Goal: Task Accomplishment & Management: Manage account settings

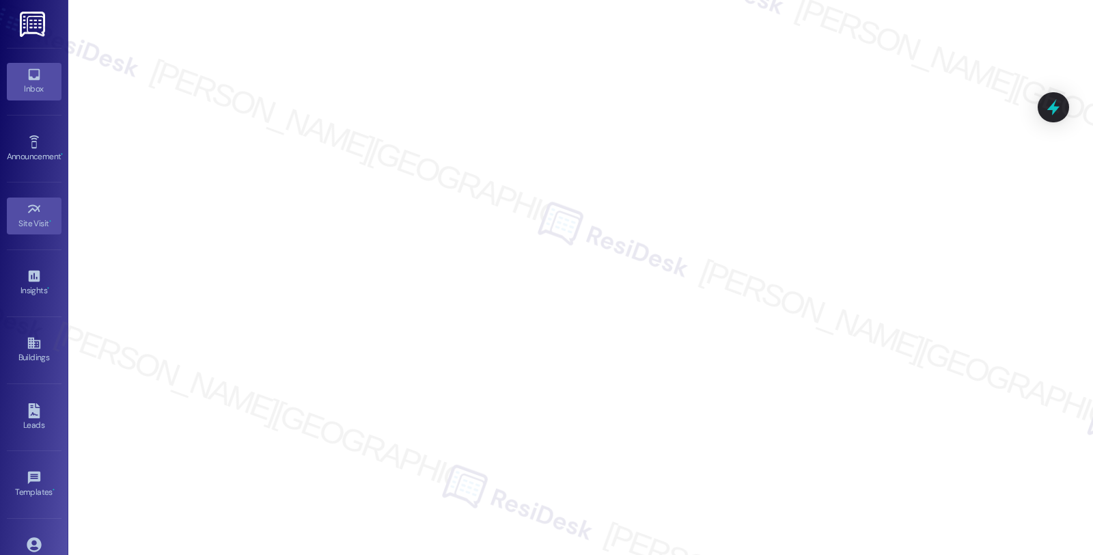
click at [27, 80] on icon at bounding box center [34, 74] width 15 height 15
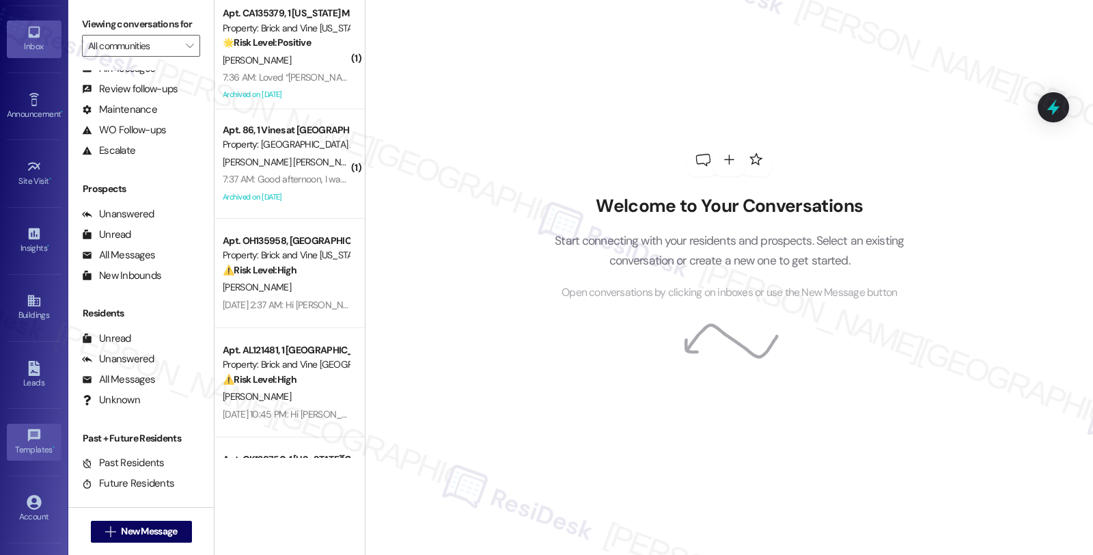
scroll to position [98, 0]
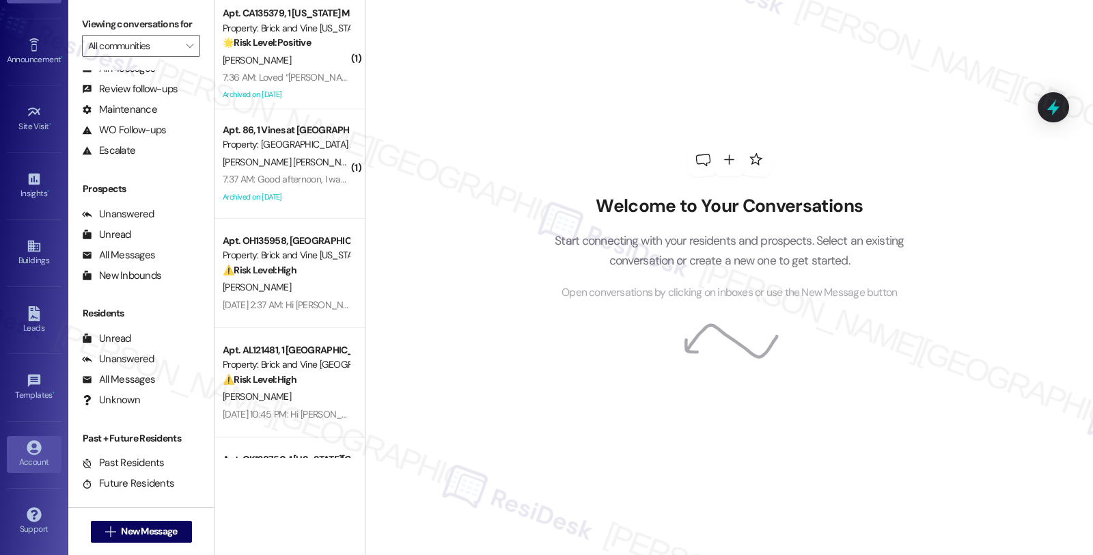
click at [36, 449] on icon at bounding box center [34, 447] width 14 height 14
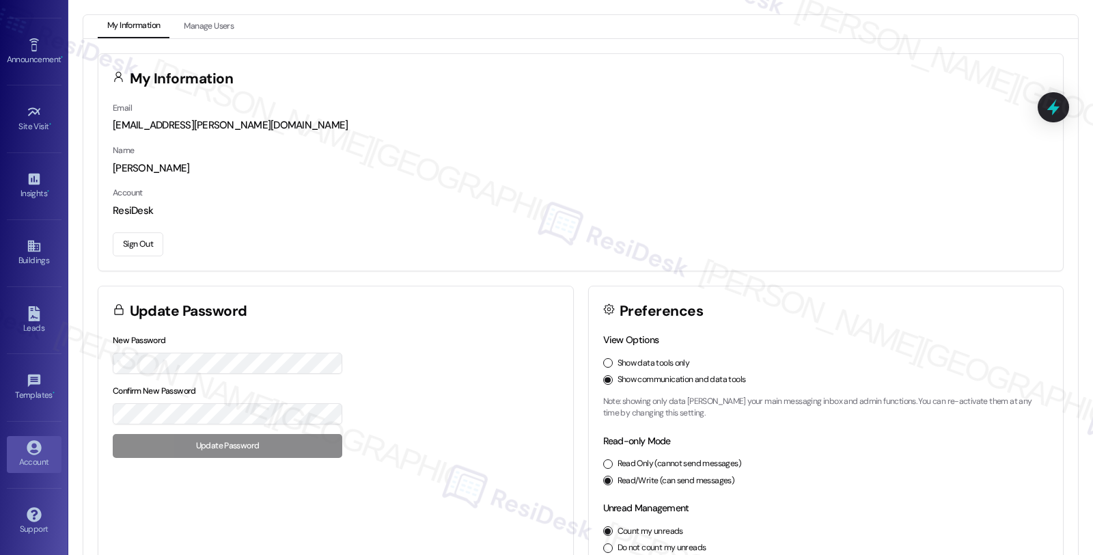
click at [147, 242] on button "Sign Out" at bounding box center [138, 244] width 51 height 24
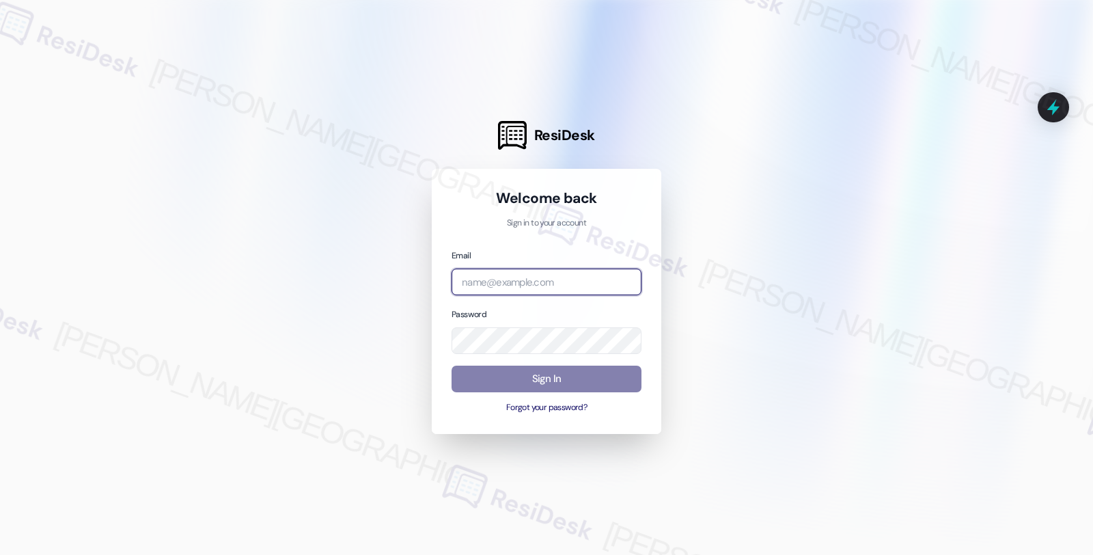
click at [545, 288] on input "email" at bounding box center [546, 281] width 190 height 27
type input "automated-surveys-root_management-fides.[PERSON_NAME]@root_[DOMAIN_NAME]"
